Goal: Find specific page/section: Find specific page/section

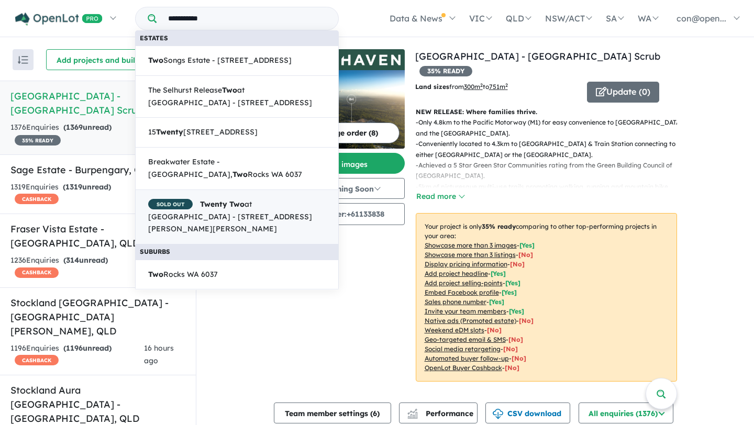
type input "**********"
click at [242, 211] on span "SOLD OUT Twenty Two at Providence Estate - 1915 Georgina street, South Ripley Q…" at bounding box center [236, 216] width 177 height 37
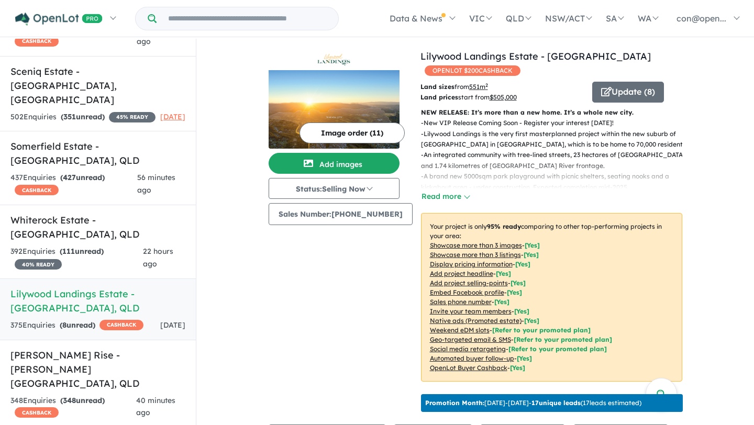
click at [282, 18] on input "Try estate name, suburb, builder or developer" at bounding box center [247, 18] width 177 height 23
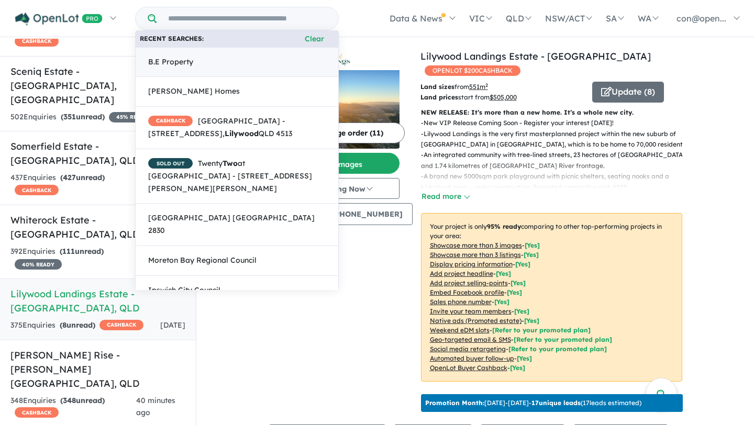
click at [195, 72] on link "B.E Property" at bounding box center [237, 62] width 204 height 30
